Goal: Task Accomplishment & Management: Complete application form

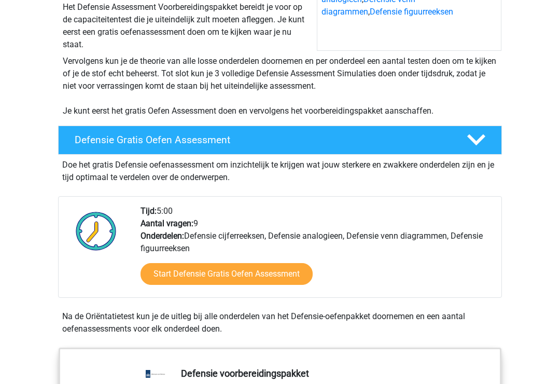
scroll to position [172, 0]
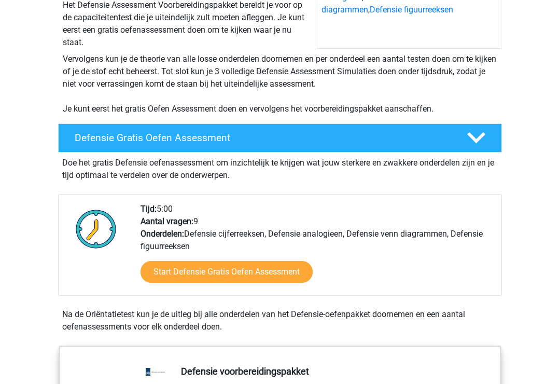
click at [201, 271] on link "Start Defensie Gratis Oefen Assessment" at bounding box center [226, 272] width 172 height 22
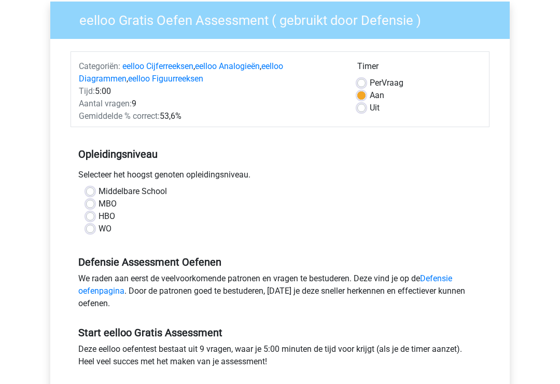
scroll to position [84, 0]
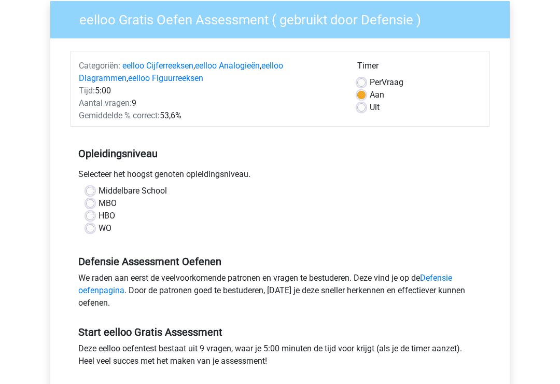
click at [98, 205] on label "MBO" at bounding box center [107, 203] width 18 height 12
click at [91, 205] on input "MBO" at bounding box center [90, 202] width 8 height 10
radio input "true"
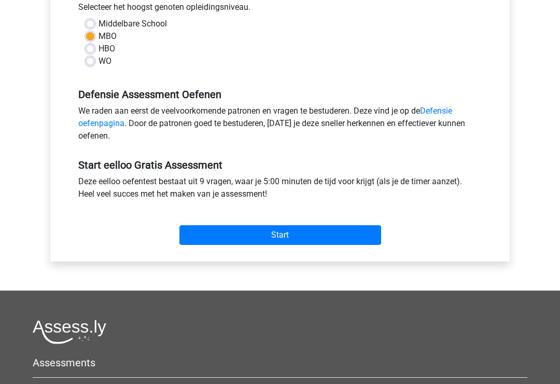
scroll to position [246, 0]
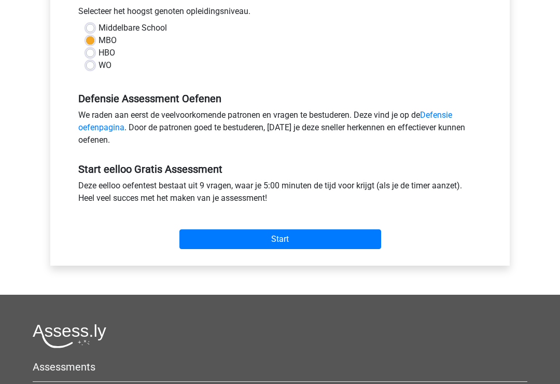
click at [277, 235] on input "Start" at bounding box center [280, 240] width 202 height 20
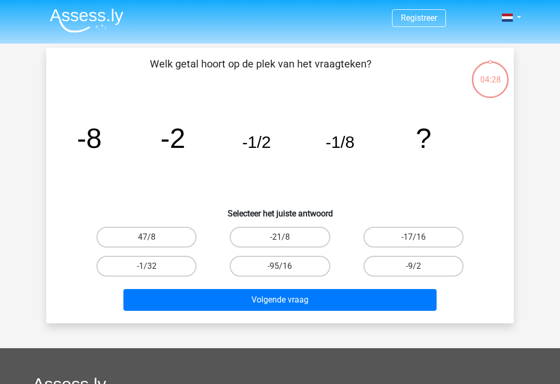
click at [383, 232] on label "-17/16" at bounding box center [413, 237] width 100 height 21
click at [413, 237] on input "-17/16" at bounding box center [416, 240] width 7 height 7
radio input "true"
click at [171, 301] on button "Volgende vraag" at bounding box center [280, 300] width 314 height 22
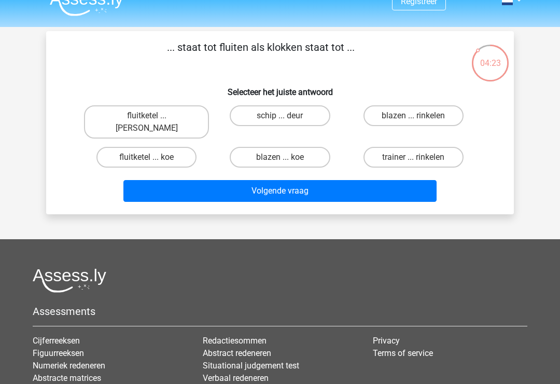
scroll to position [13, 0]
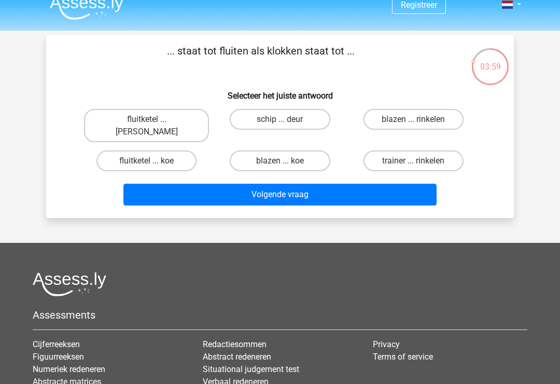
click at [163, 120] on label "fluitketel ... luiden" at bounding box center [146, 125] width 125 height 33
click at [153, 120] on input "fluitketel ... luiden" at bounding box center [150, 122] width 7 height 7
radio input "true"
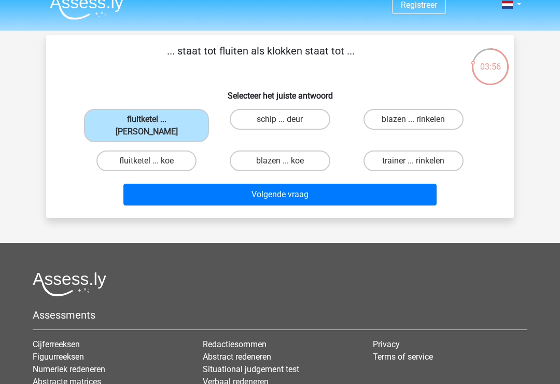
click at [276, 187] on button "Volgende vraag" at bounding box center [280, 195] width 314 height 22
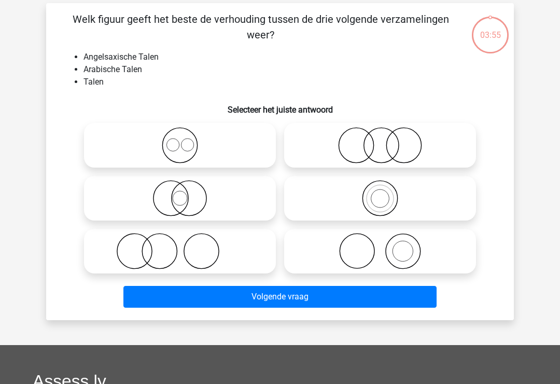
scroll to position [48, 0]
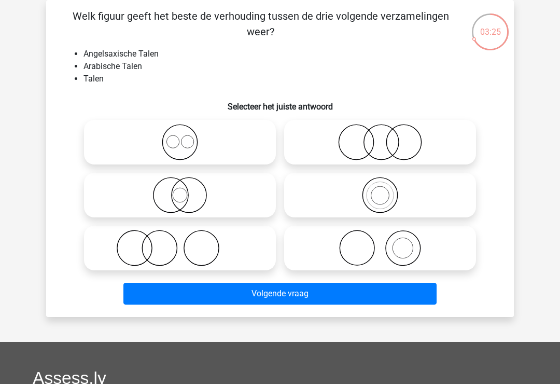
click at [394, 242] on icon at bounding box center [380, 248] width 184 height 36
click at [387, 242] on input "radio" at bounding box center [383, 239] width 7 height 7
radio input "true"
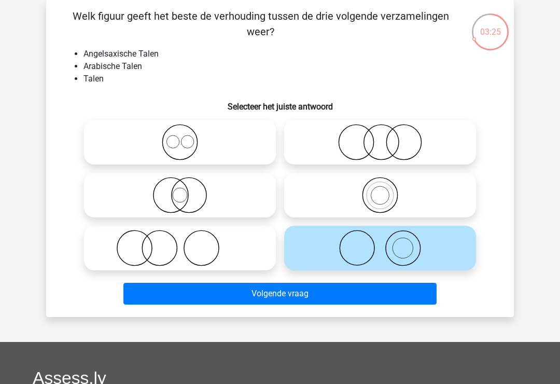
click at [328, 297] on button "Volgende vraag" at bounding box center [280, 294] width 314 height 22
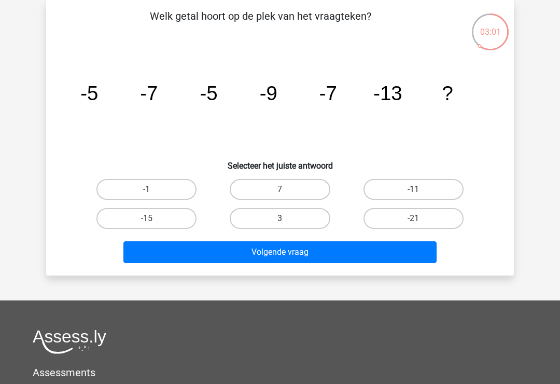
click at [399, 224] on label "-21" at bounding box center [413, 218] width 100 height 21
click at [413, 224] on input "-21" at bounding box center [416, 221] width 7 height 7
radio input "true"
click at [355, 249] on button "Volgende vraag" at bounding box center [280, 252] width 314 height 22
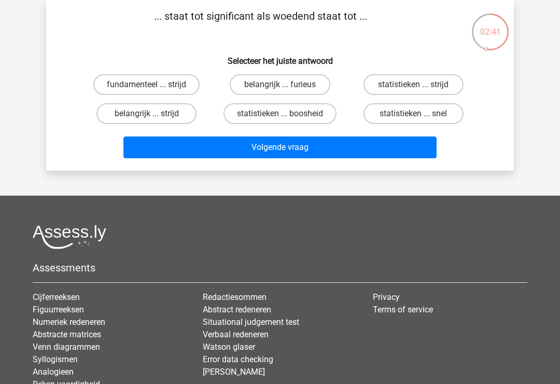
click at [292, 84] on label "belangrijk ... furieus" at bounding box center [280, 84] width 100 height 21
click at [287, 84] on input "belangrijk ... furieus" at bounding box center [283, 87] width 7 height 7
radio input "true"
click at [290, 158] on button "Volgende vraag" at bounding box center [280, 147] width 314 height 22
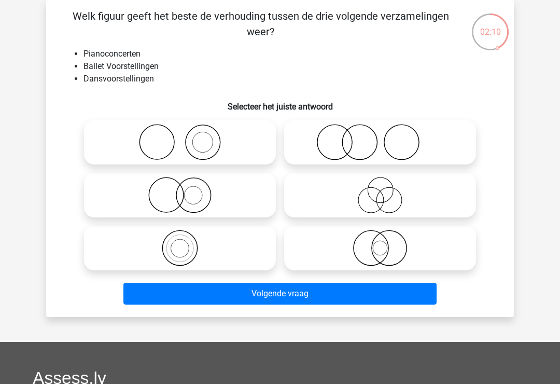
click at [383, 145] on icon at bounding box center [380, 142] width 184 height 36
click at [383, 137] on input "radio" at bounding box center [383, 133] width 7 height 7
radio input "true"
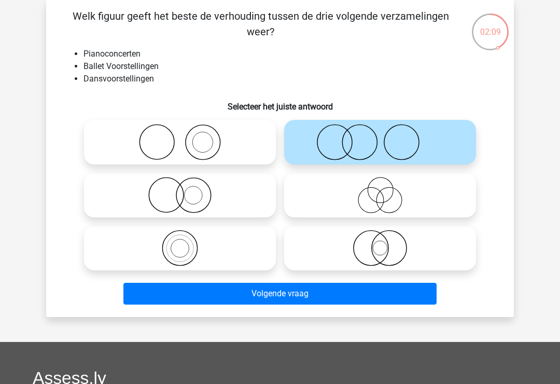
click at [281, 298] on button "Volgende vraag" at bounding box center [280, 294] width 314 height 22
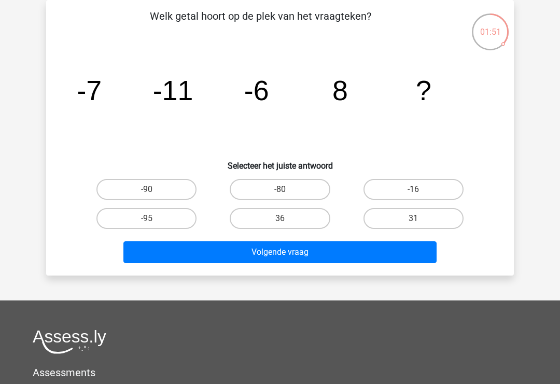
click at [293, 217] on label "36" at bounding box center [280, 218] width 100 height 21
click at [287, 218] on input "36" at bounding box center [283, 221] width 7 height 7
radio input "true"
click at [291, 255] on button "Volgende vraag" at bounding box center [280, 252] width 314 height 22
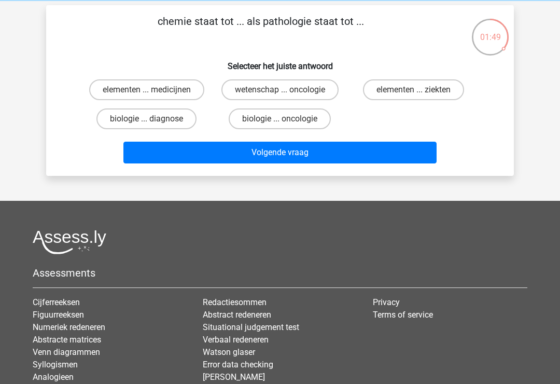
scroll to position [0, 0]
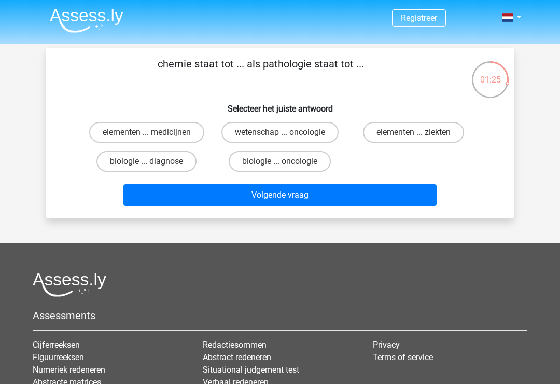
click at [415, 129] on label "elementen ... ziekten" at bounding box center [413, 132] width 101 height 21
click at [415, 132] on input "elementen ... ziekten" at bounding box center [416, 135] width 7 height 7
radio input "true"
click at [314, 198] on button "Volgende vraag" at bounding box center [280, 195] width 314 height 22
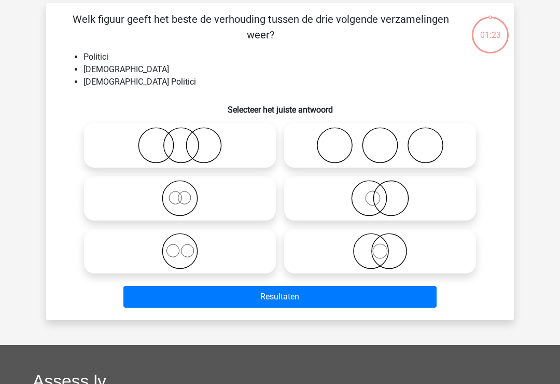
scroll to position [48, 0]
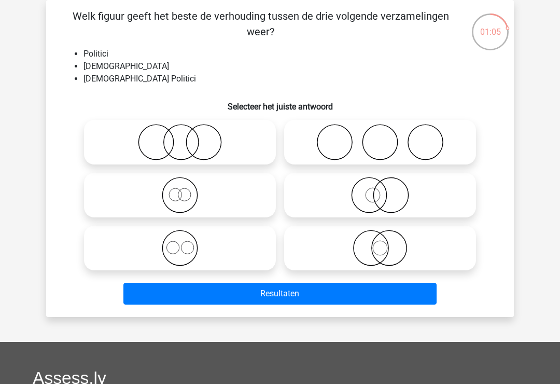
click at [355, 246] on icon at bounding box center [380, 248] width 184 height 36
click at [380, 243] on input "radio" at bounding box center [383, 239] width 7 height 7
radio input "true"
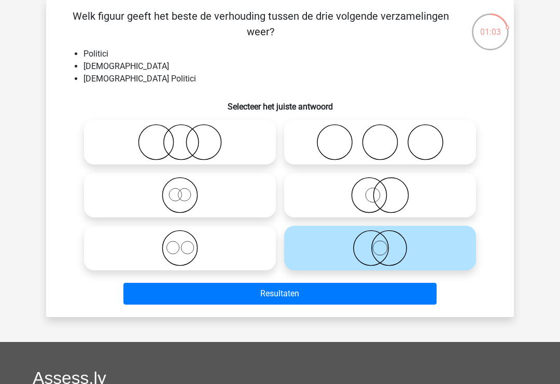
click at [287, 299] on button "Resultaten" at bounding box center [280, 294] width 314 height 22
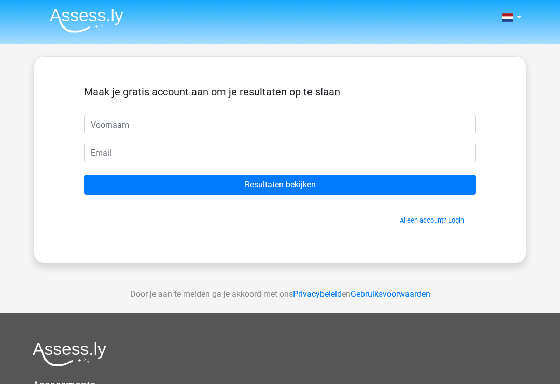
click at [280, 185] on input "Resultaten bekijken" at bounding box center [280, 185] width 392 height 20
click at [514, 110] on div "Maak je gratis account aan om je resultaten op te slaan Resultaten bekijken Al …" at bounding box center [280, 159] width 492 height 207
